Goal: Use online tool/utility: Utilize a website feature to perform a specific function

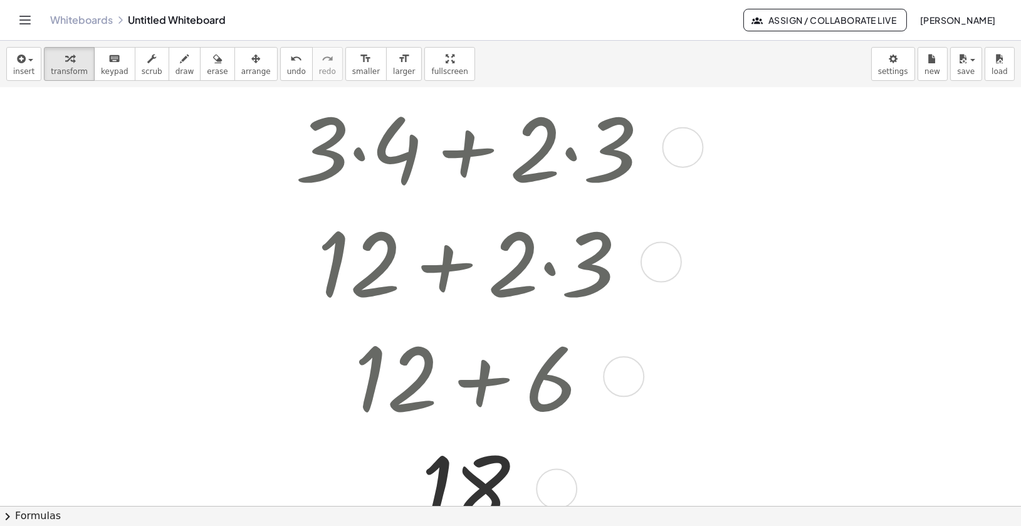
scroll to position [63, 0]
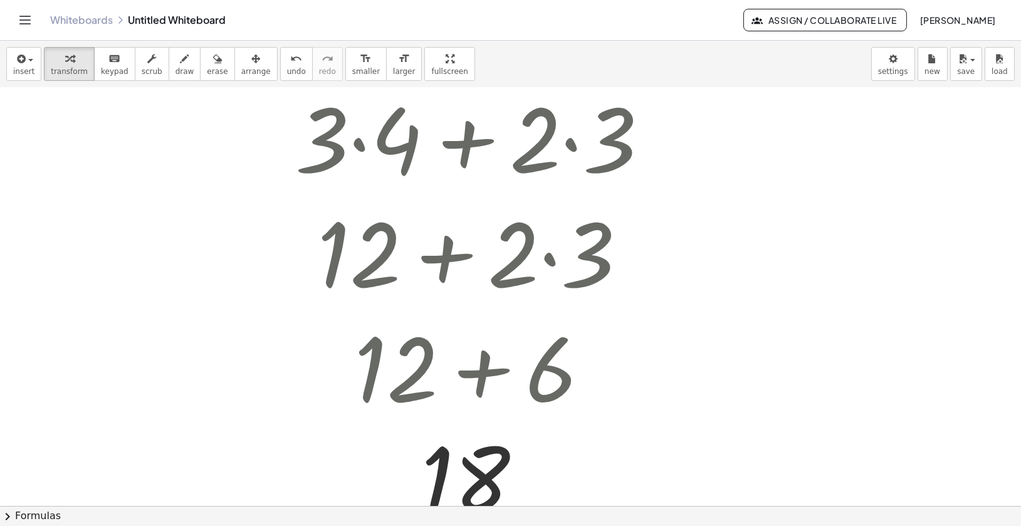
click at [115, 189] on div at bounding box center [548, 443] width 1097 height 836
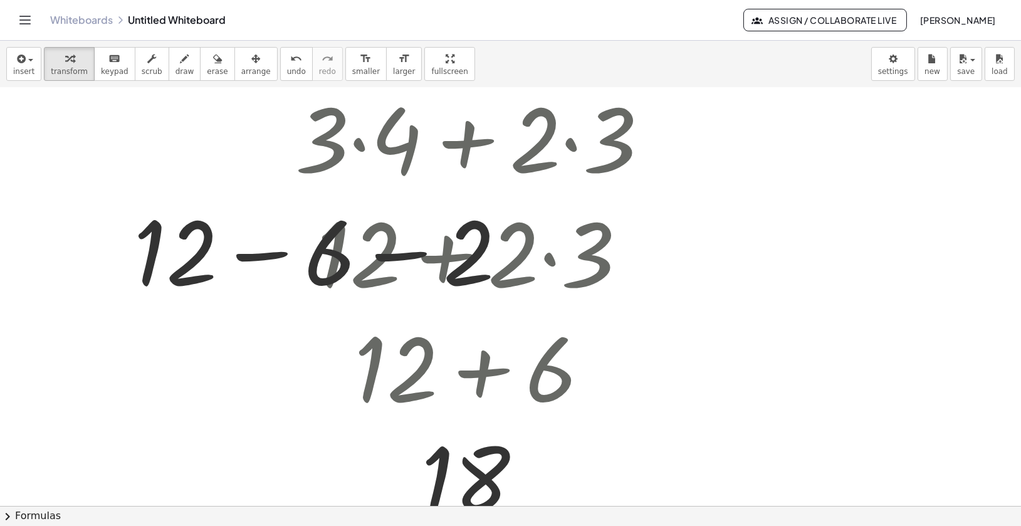
click at [748, 241] on div at bounding box center [548, 443] width 1097 height 836
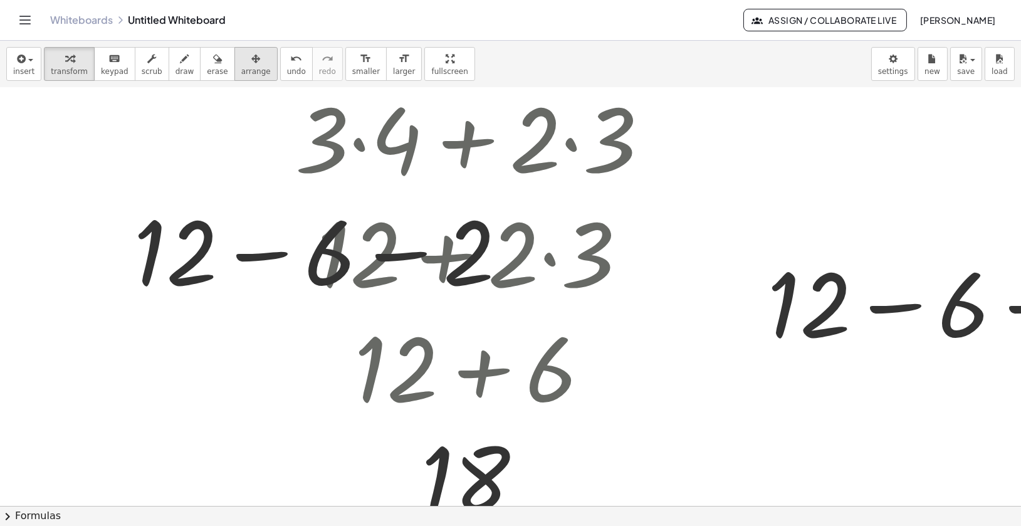
click at [251, 60] on icon "button" at bounding box center [255, 58] width 9 height 15
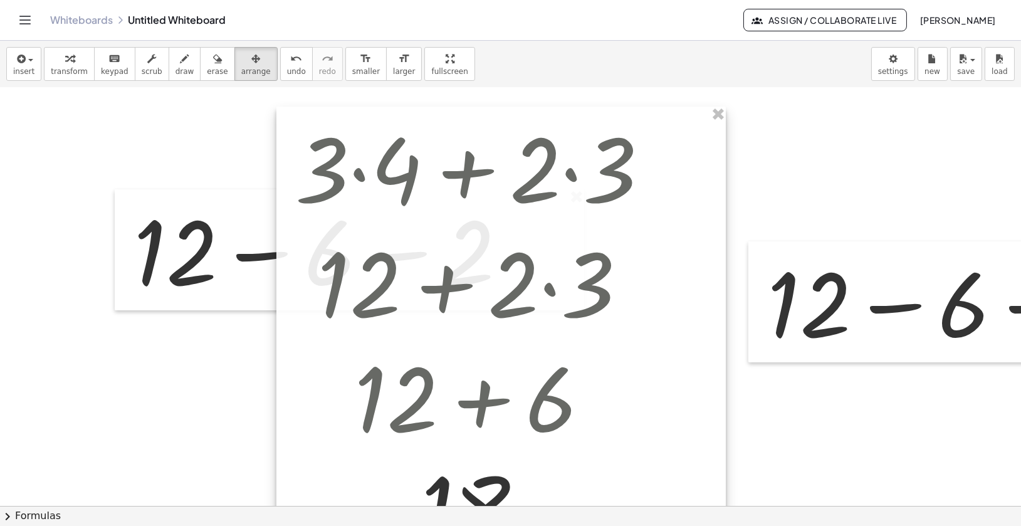
drag, startPoint x: 693, startPoint y: 122, endPoint x: 693, endPoint y: 152, distance: 30.1
click at [693, 152] on div at bounding box center [500, 337] width 449 height 460
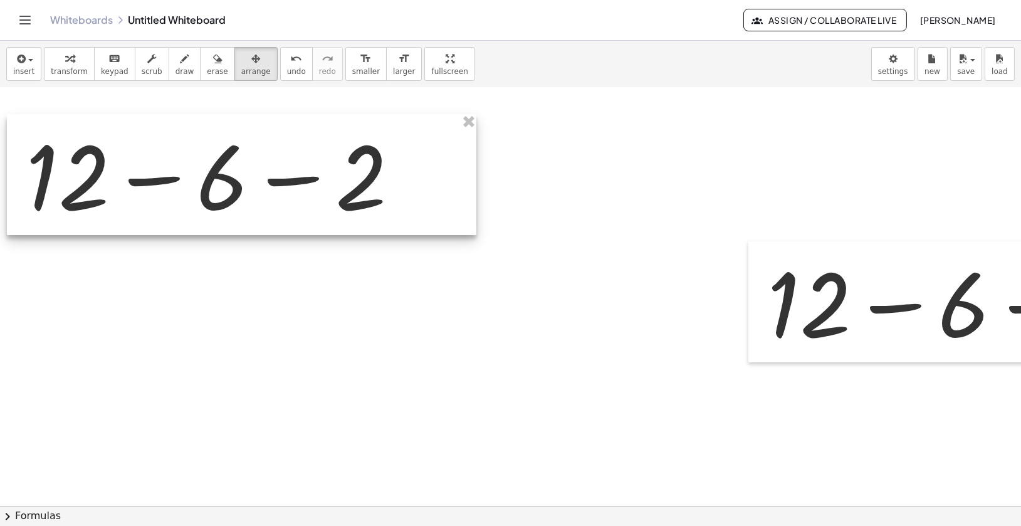
drag, startPoint x: 440, startPoint y: 263, endPoint x: 333, endPoint y: 188, distance: 130.9
click at [333, 188] on div at bounding box center [241, 174] width 469 height 121
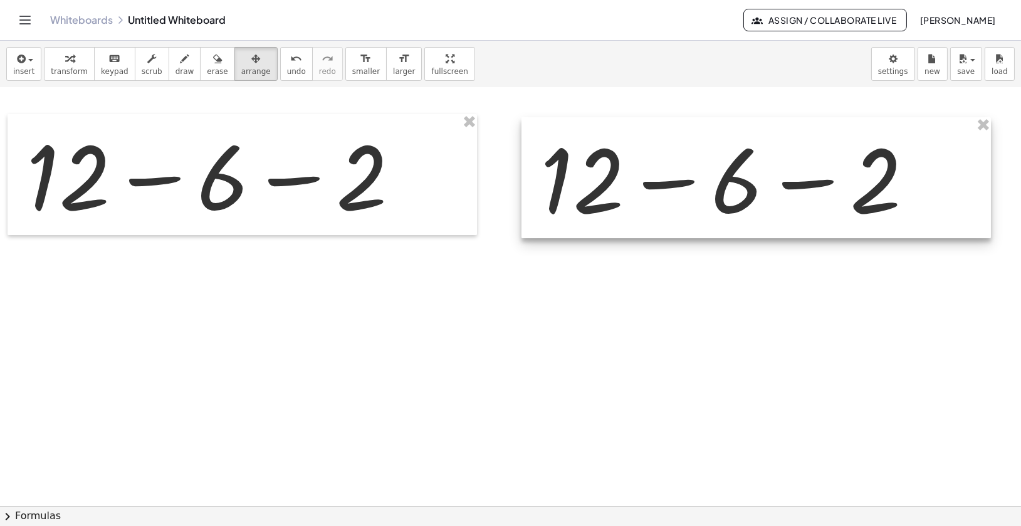
drag, startPoint x: 839, startPoint y: 342, endPoint x: 622, endPoint y: 216, distance: 250.8
click at [622, 216] on div at bounding box center [755, 177] width 469 height 121
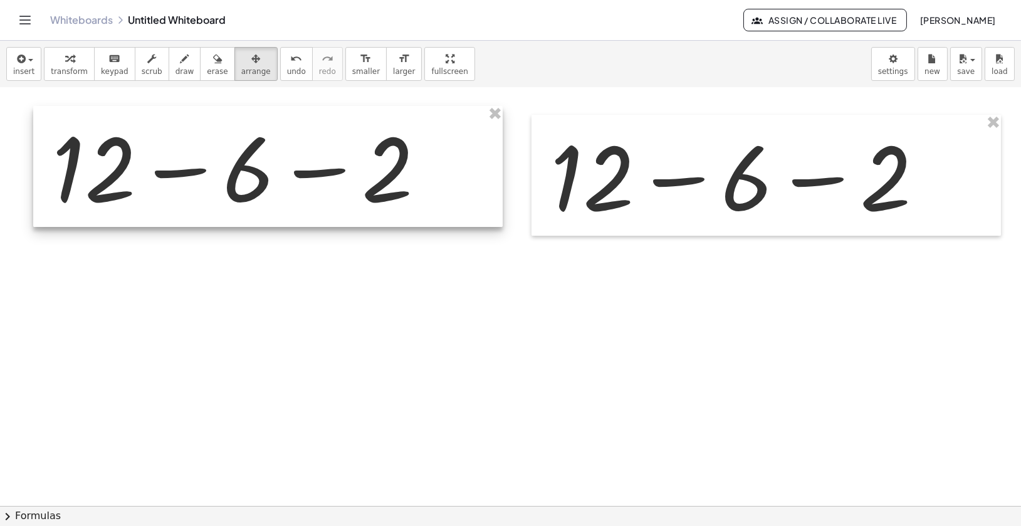
drag, startPoint x: 325, startPoint y: 192, endPoint x: 350, endPoint y: 184, distance: 27.0
click at [350, 184] on div at bounding box center [267, 166] width 469 height 121
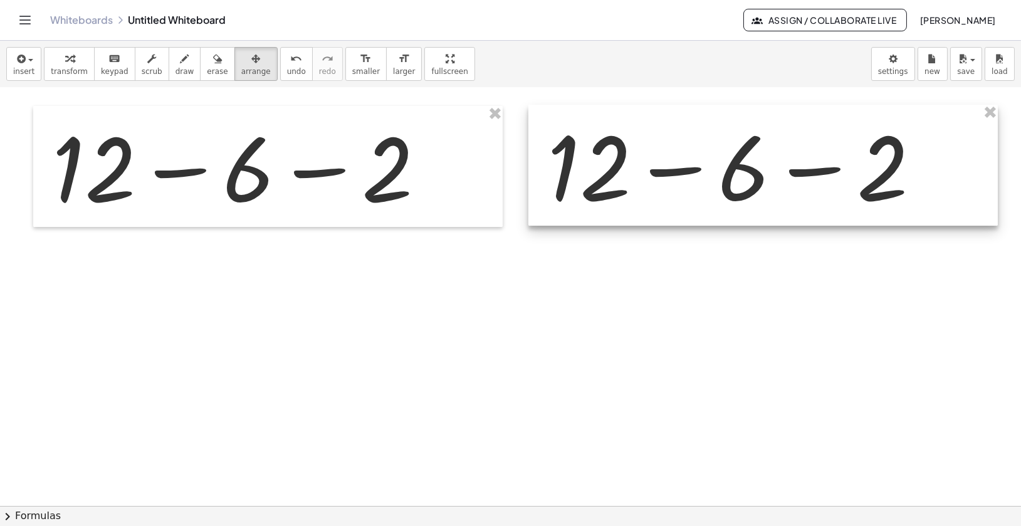
drag, startPoint x: 591, startPoint y: 195, endPoint x: 588, endPoint y: 185, distance: 10.5
click at [588, 185] on div at bounding box center [762, 165] width 469 height 121
click at [65, 57] on icon "button" at bounding box center [69, 58] width 9 height 15
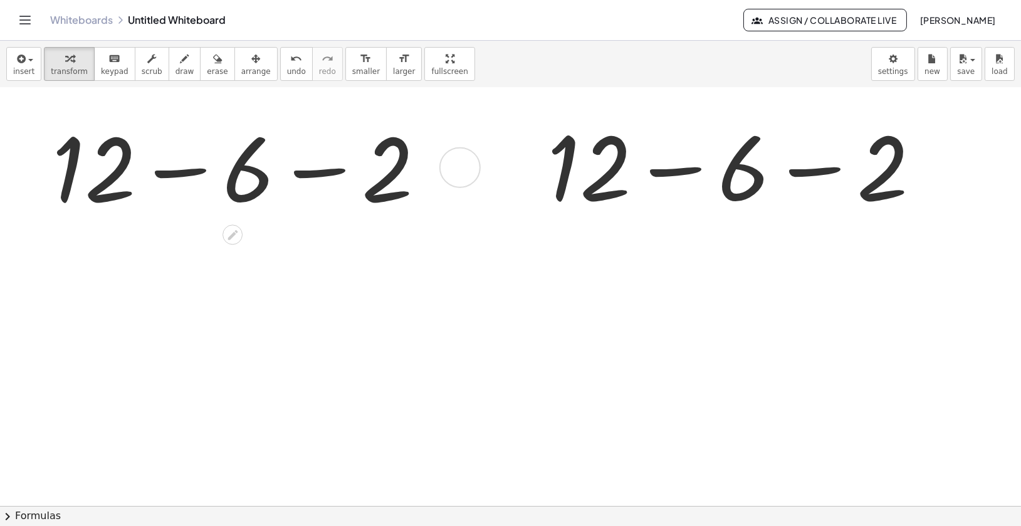
click at [459, 160] on div at bounding box center [459, 167] width 41 height 41
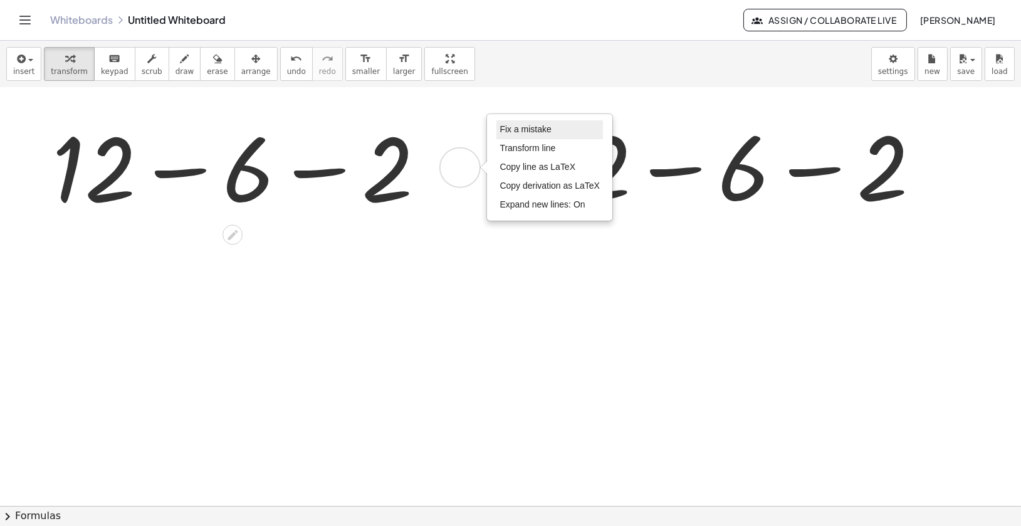
click at [504, 129] on span "Fix a mistake" at bounding box center [525, 129] width 51 height 10
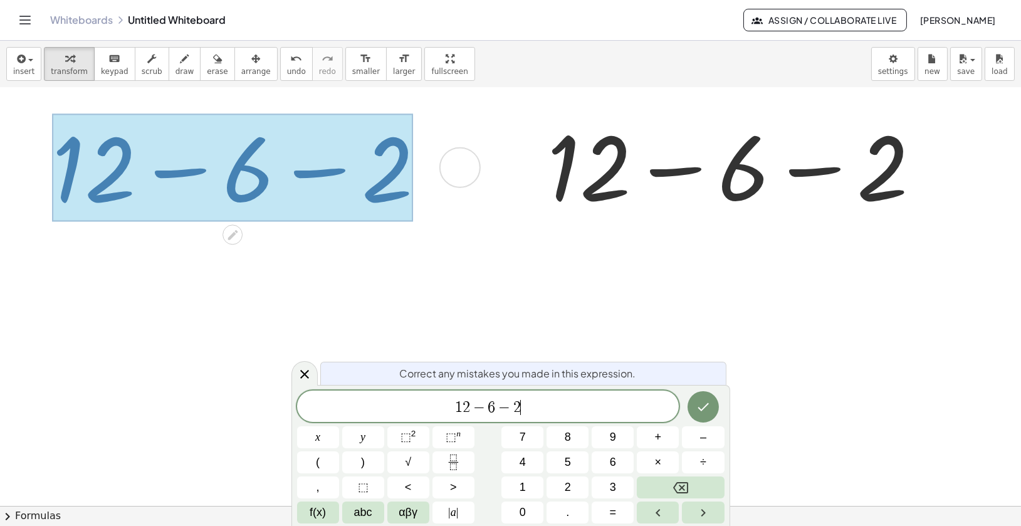
click at [483, 402] on span "−" at bounding box center [479, 407] width 18 height 15
click at [699, 467] on button "÷" at bounding box center [703, 462] width 42 height 22
click at [505, 406] on span "−" at bounding box center [504, 407] width 18 height 15
click at [692, 461] on button "÷" at bounding box center [703, 462] width 42 height 22
click at [704, 409] on icon "Done" at bounding box center [703, 406] width 15 height 15
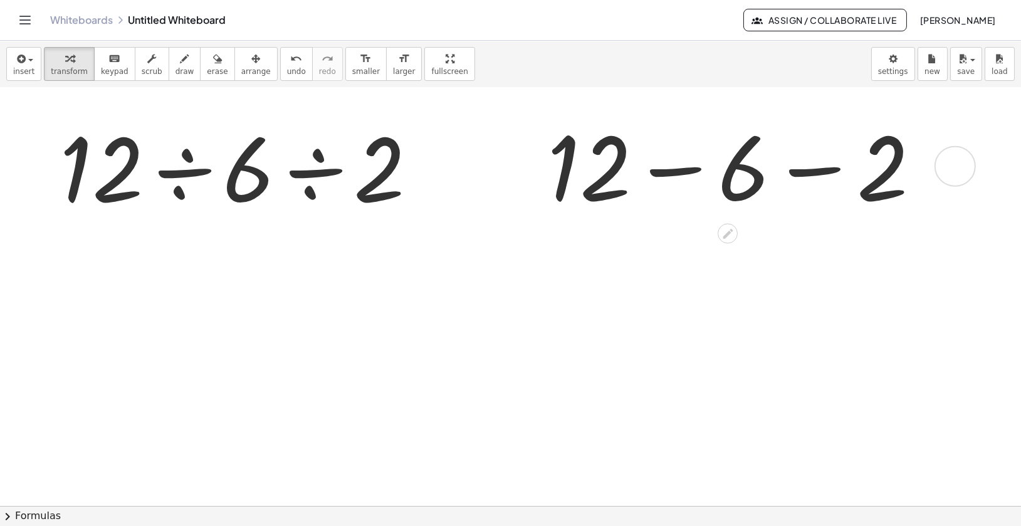
click at [953, 170] on div at bounding box center [954, 166] width 41 height 41
click at [995, 124] on span "Fix a mistake" at bounding box center [1020, 128] width 51 height 10
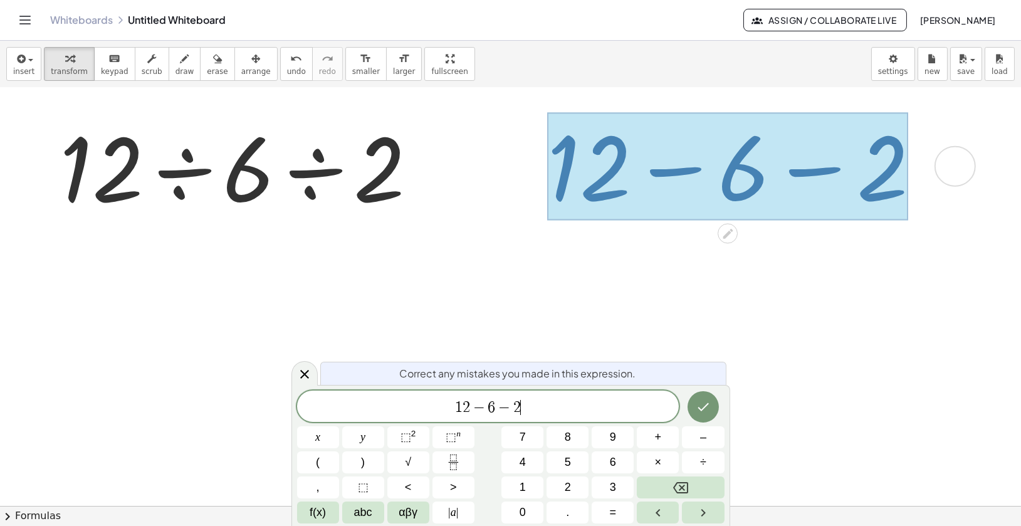
click at [484, 406] on span "−" at bounding box center [479, 407] width 18 height 15
click at [699, 458] on button "÷" at bounding box center [703, 462] width 42 height 22
click at [506, 404] on span "−" at bounding box center [504, 407] width 18 height 15
click at [703, 461] on span "÷" at bounding box center [703, 462] width 6 height 17
click at [709, 405] on icon "Done" at bounding box center [703, 406] width 15 height 15
